Goal: Task Accomplishment & Management: Use online tool/utility

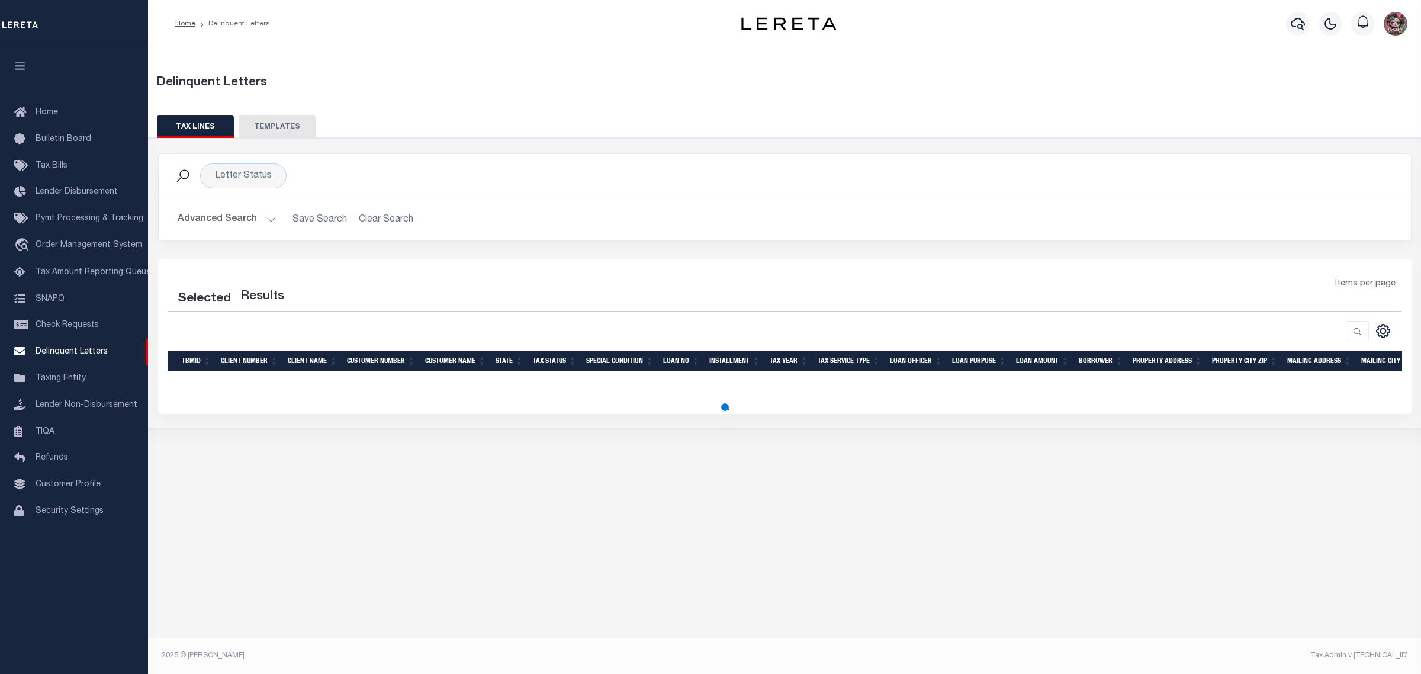
drag, startPoint x: 279, startPoint y: 128, endPoint x: 287, endPoint y: 142, distance: 15.9
click at [279, 129] on button "TEMPLATES" at bounding box center [277, 126] width 77 height 22
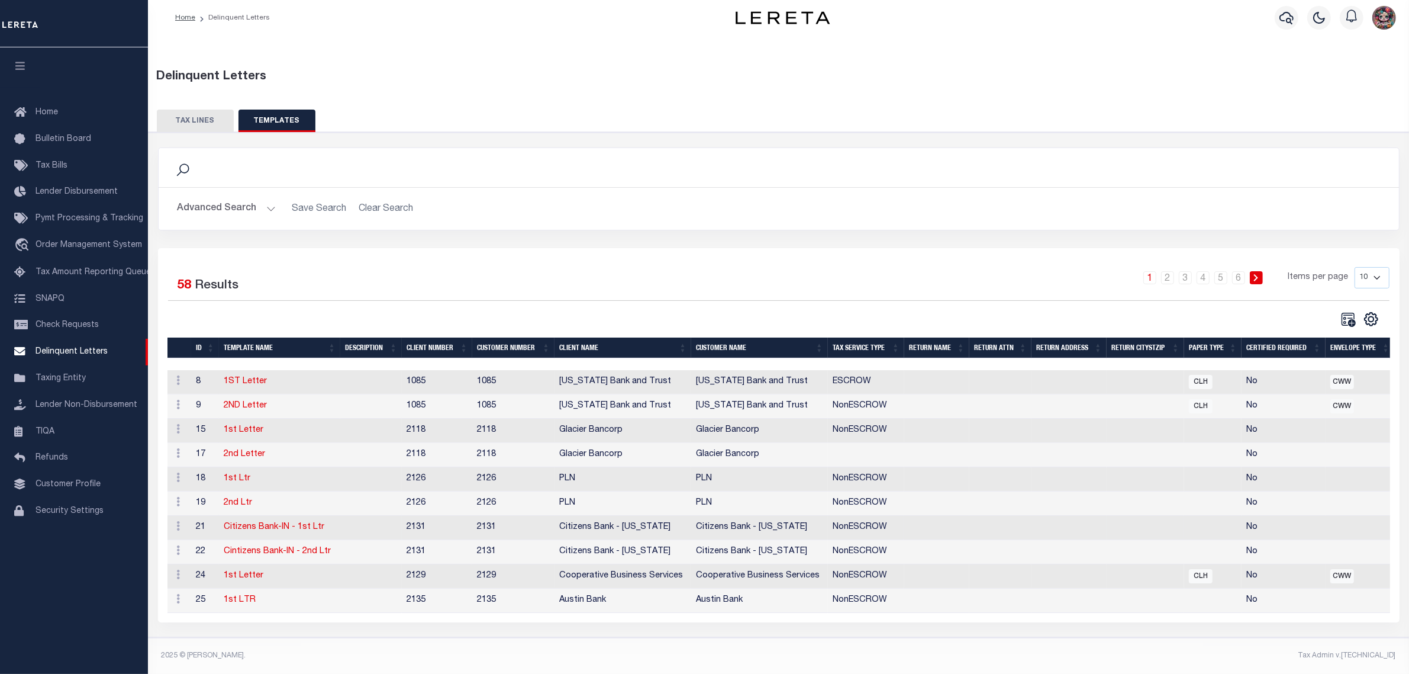
scroll to position [15, 0]
click at [1375, 273] on select "10 25 50 100" at bounding box center [1372, 277] width 35 height 21
click at [1355, 267] on select "10 25 50 100" at bounding box center [1372, 277] width 35 height 21
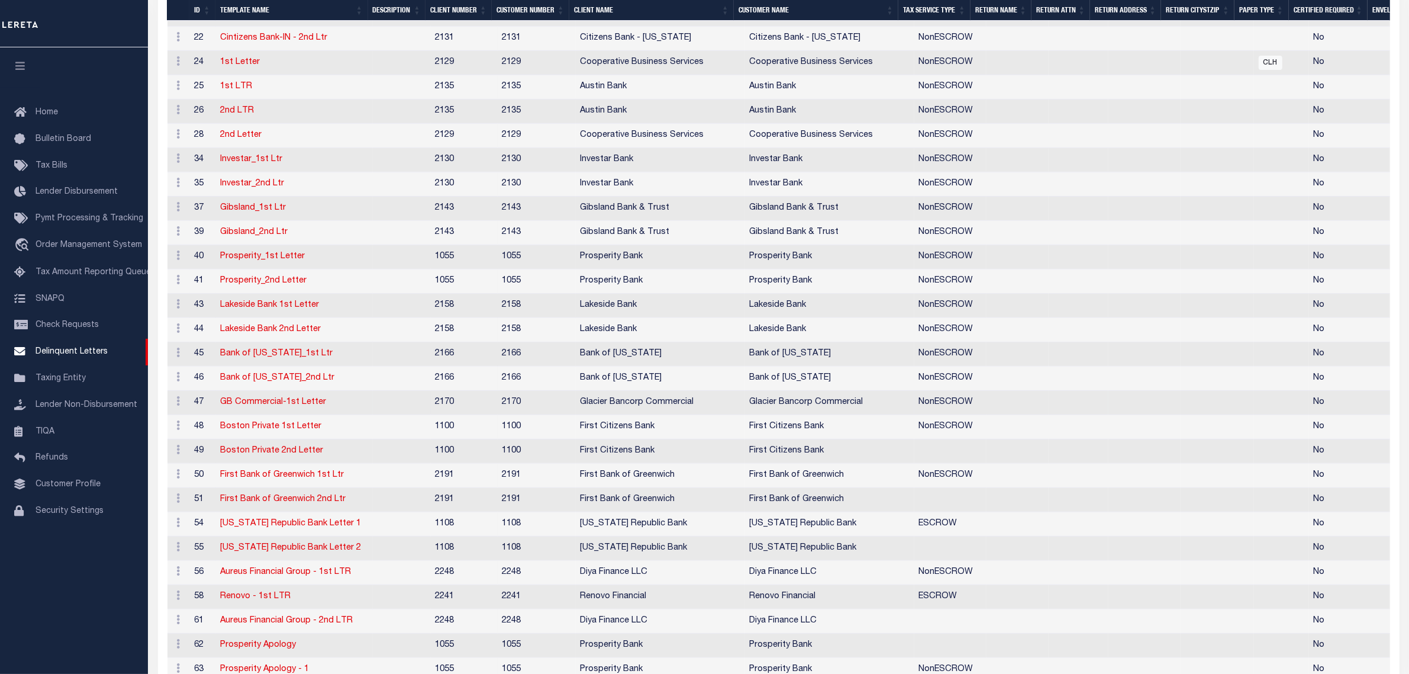
scroll to position [92, 0]
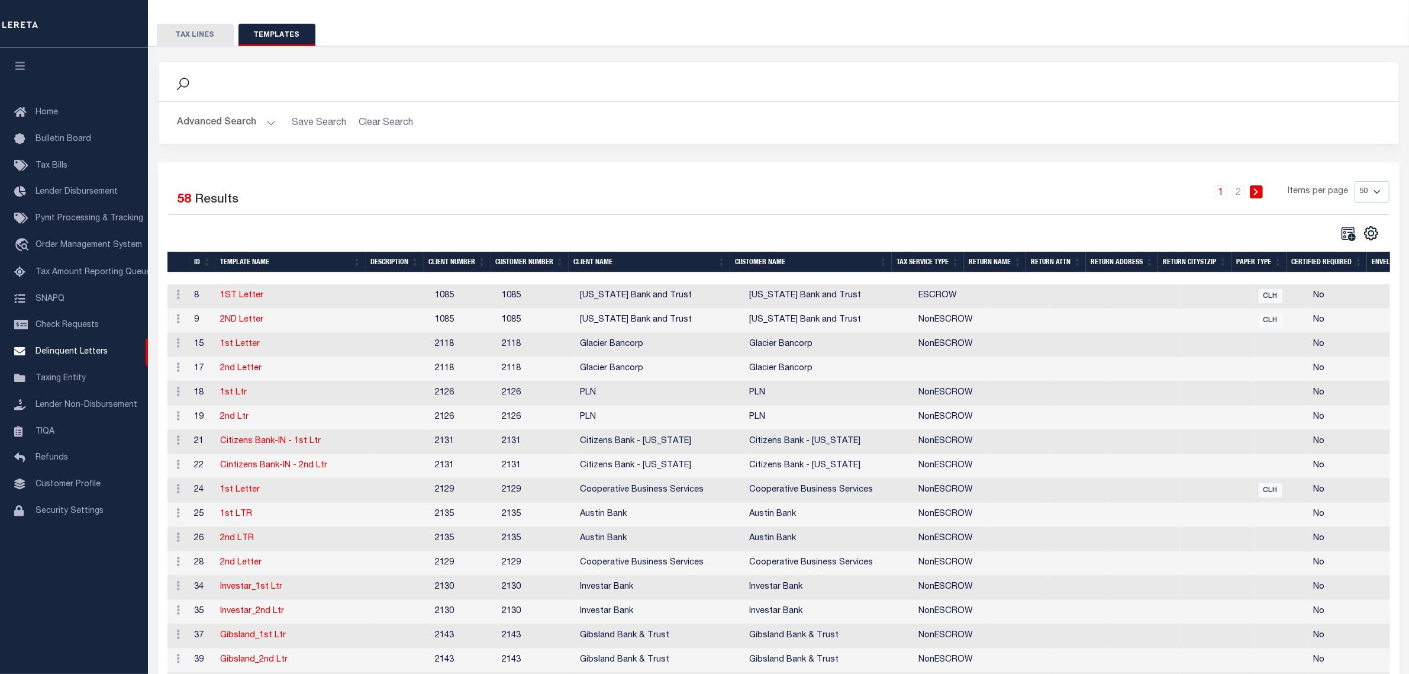
click at [1374, 189] on select "10 25 50 100" at bounding box center [1372, 191] width 35 height 21
select select "100"
click at [1355, 181] on select "10 25 50 100" at bounding box center [1372, 191] width 35 height 21
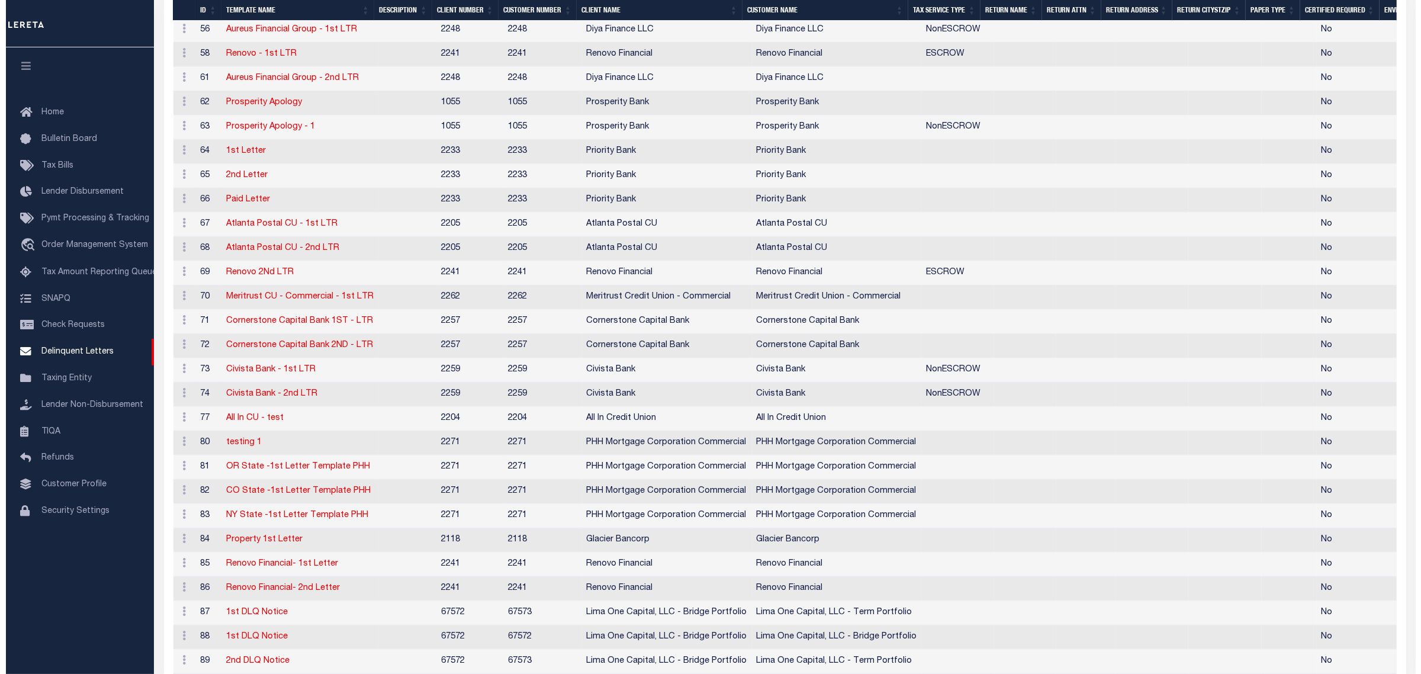
scroll to position [1175, 0]
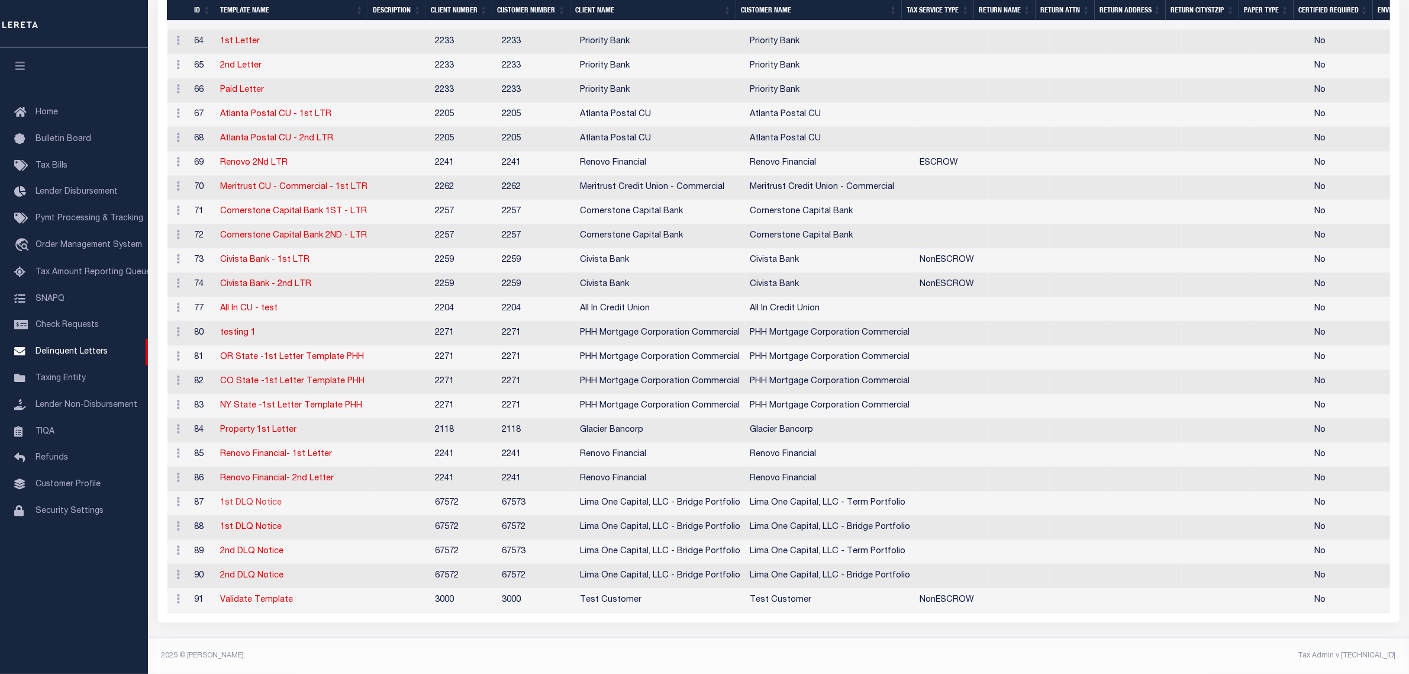
click at [258, 498] on link "1st DLQ Notice" at bounding box center [252, 502] width 62 height 8
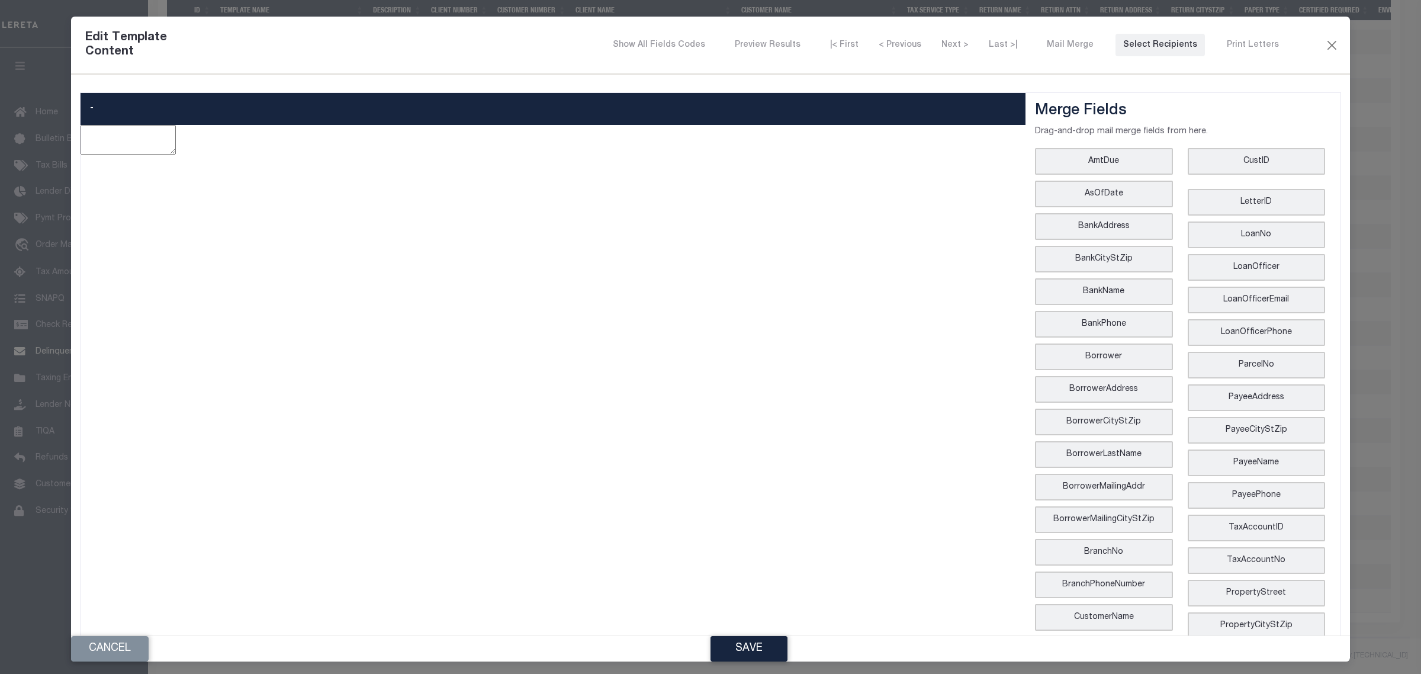
type textarea "<p><span style="font-family: arial, helvetica, sans-serif;"><img title="Lima On…"
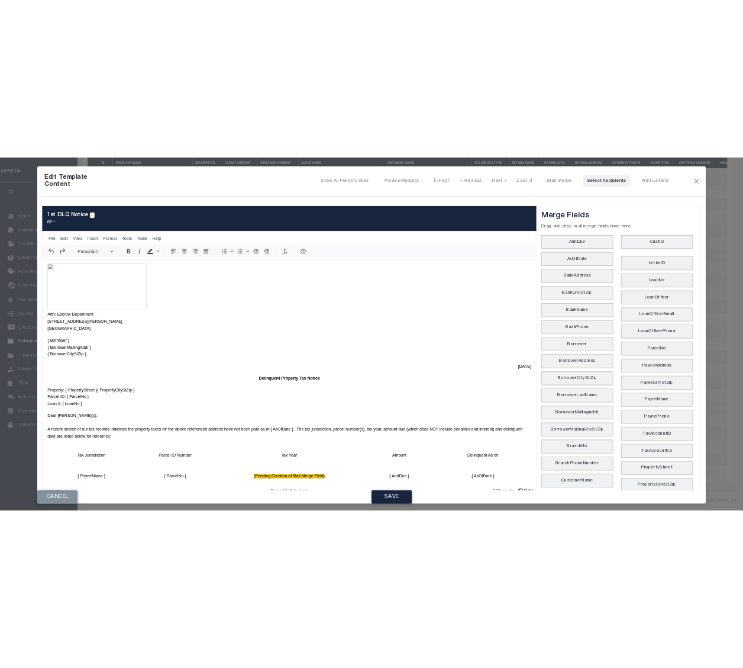
scroll to position [0, 0]
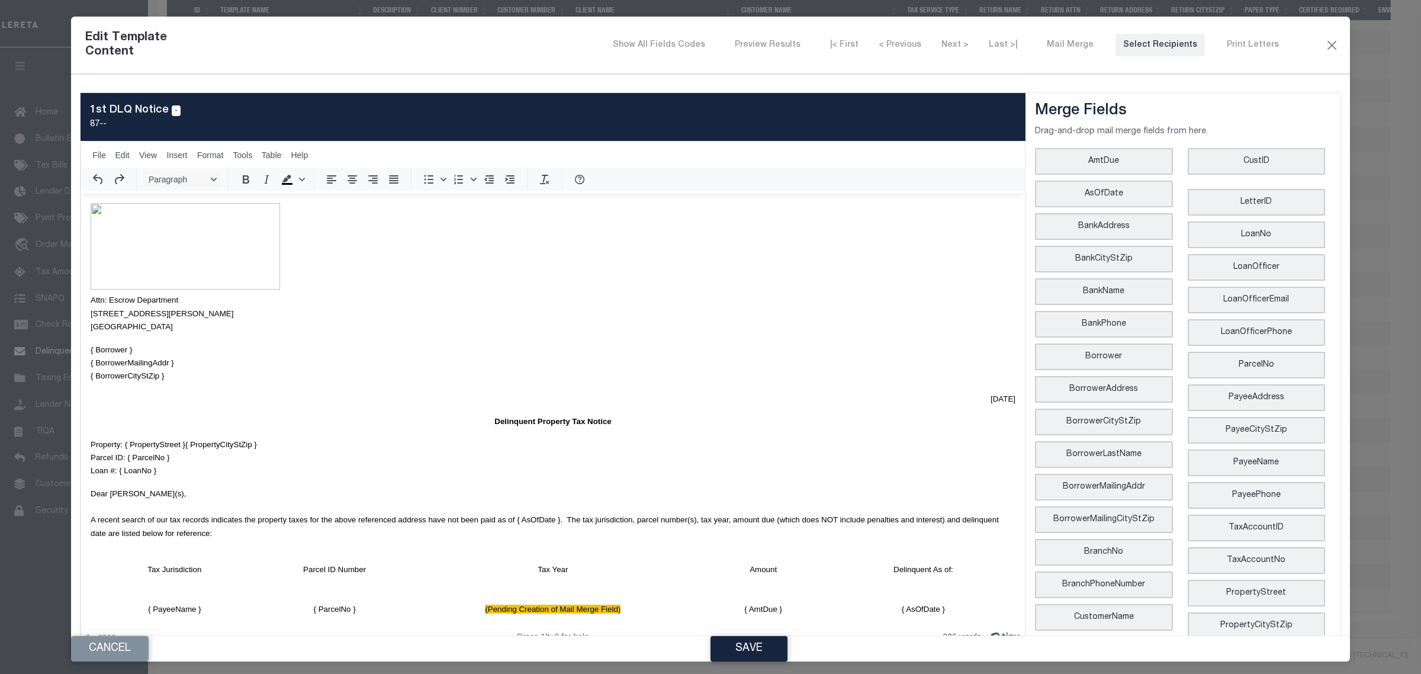
click at [438, 321] on p "Attn: Escrow Department [STREET_ADDRESS][PERSON_NAME]" at bounding box center [553, 268] width 925 height 130
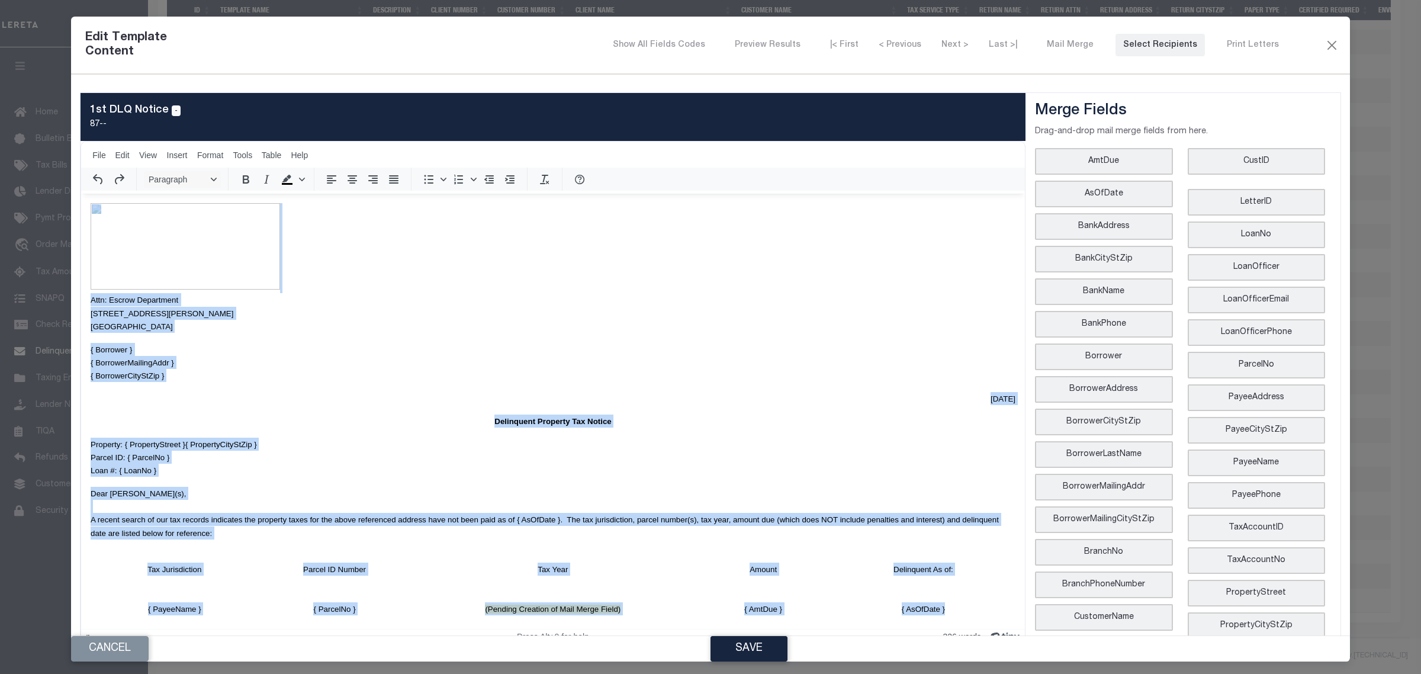
copy body "Attn: Escrow Department [STREET_ADDRESS][PERSON_NAME] { Borrower } { BorrowerMa…"
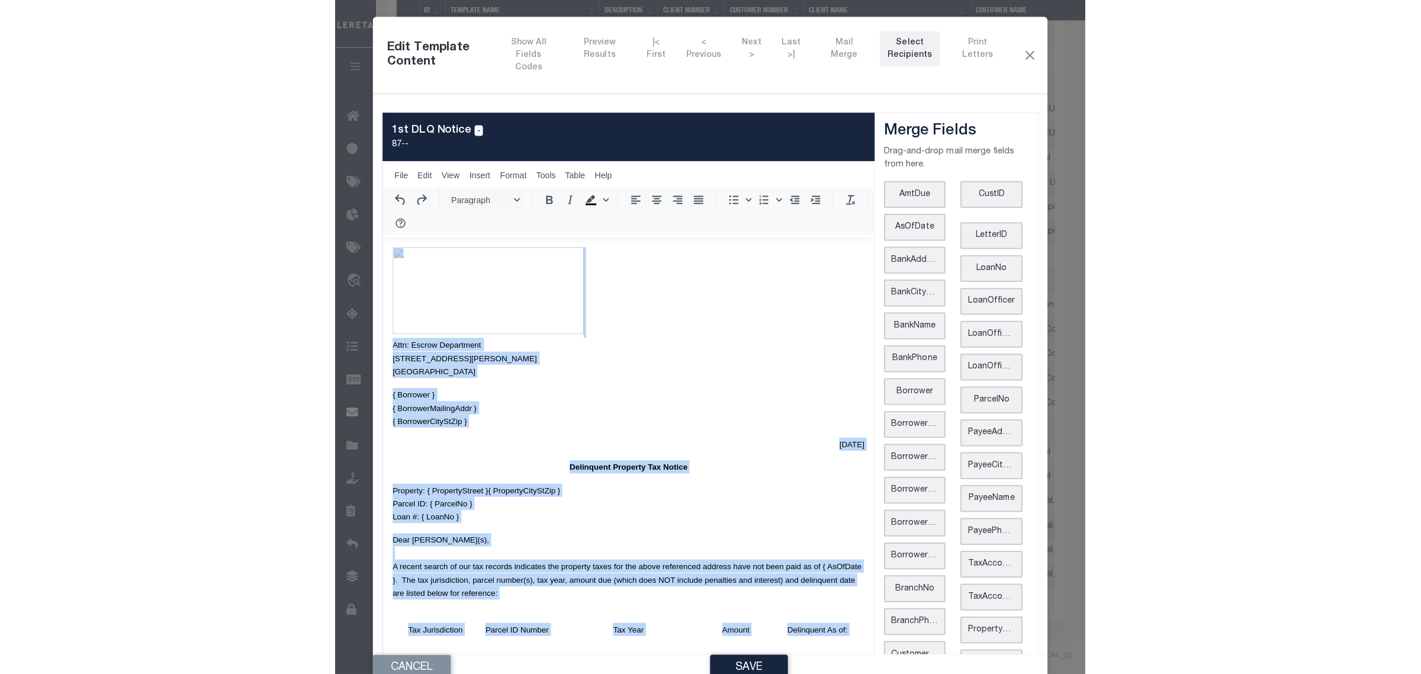
scroll to position [1167, 0]
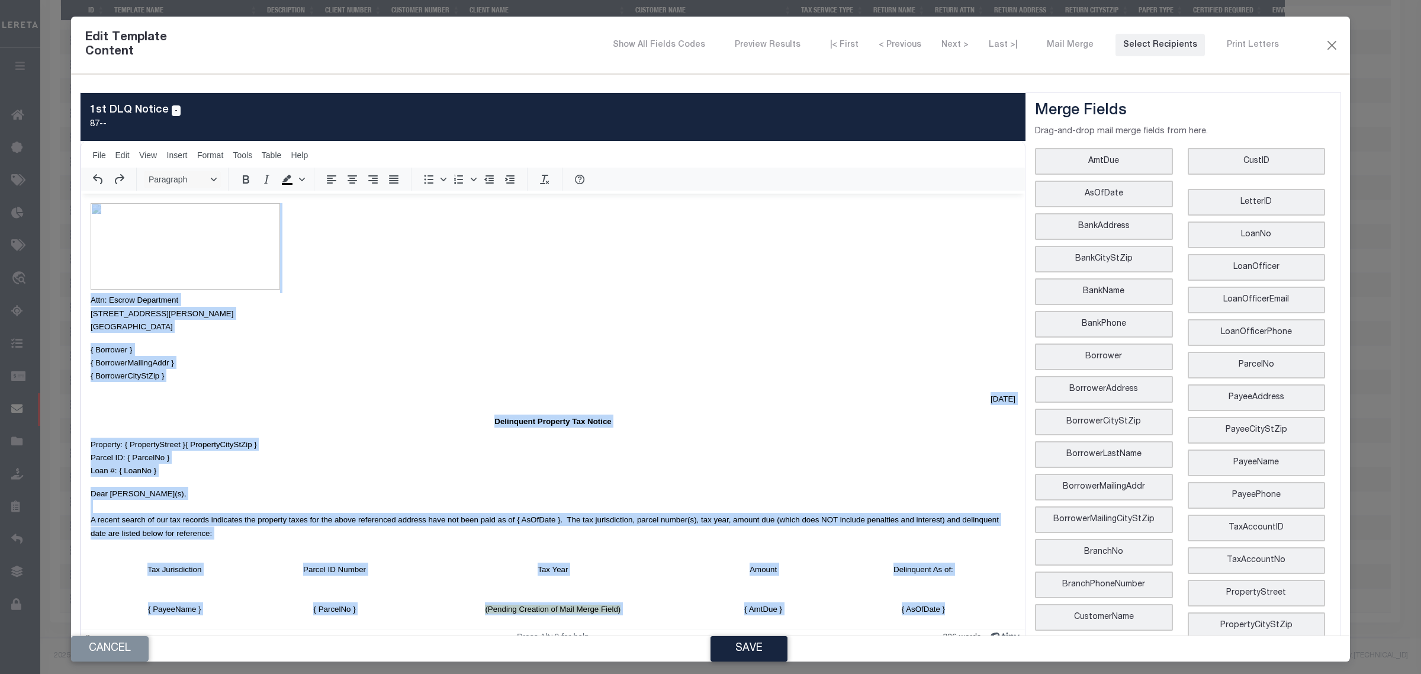
click at [530, 424] on strong "Delinquent Property Tax Notice" at bounding box center [552, 421] width 117 height 9
